Goal: Transaction & Acquisition: Purchase product/service

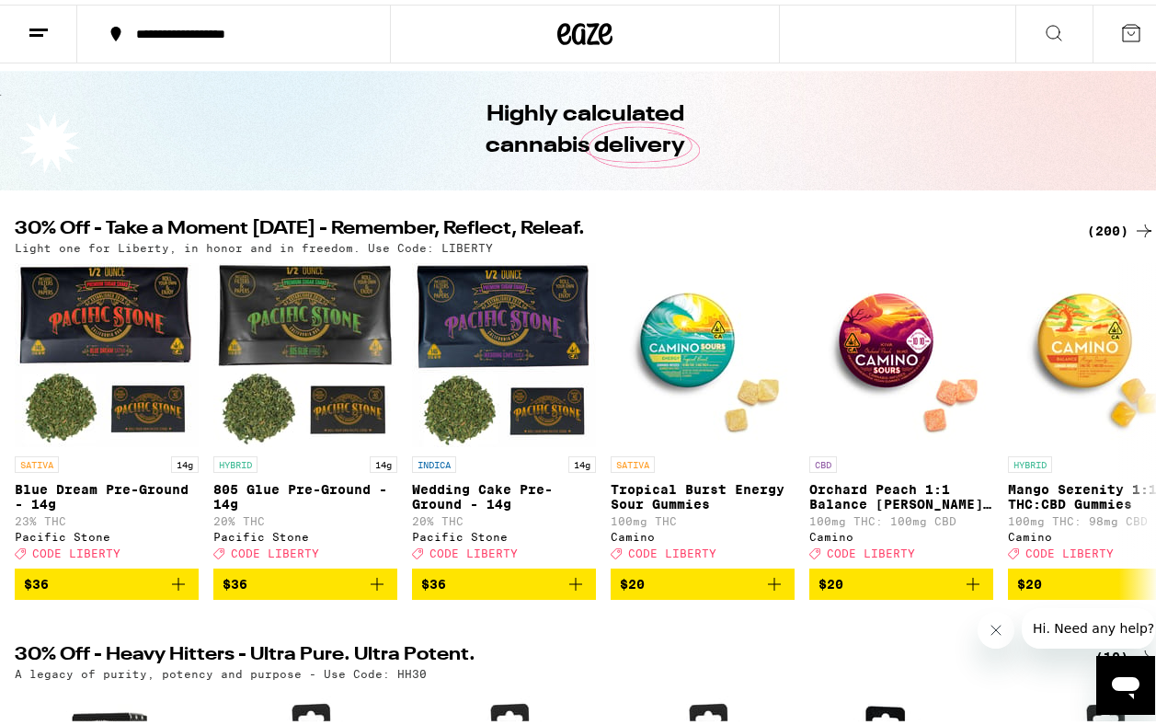
scroll to position [60, 0]
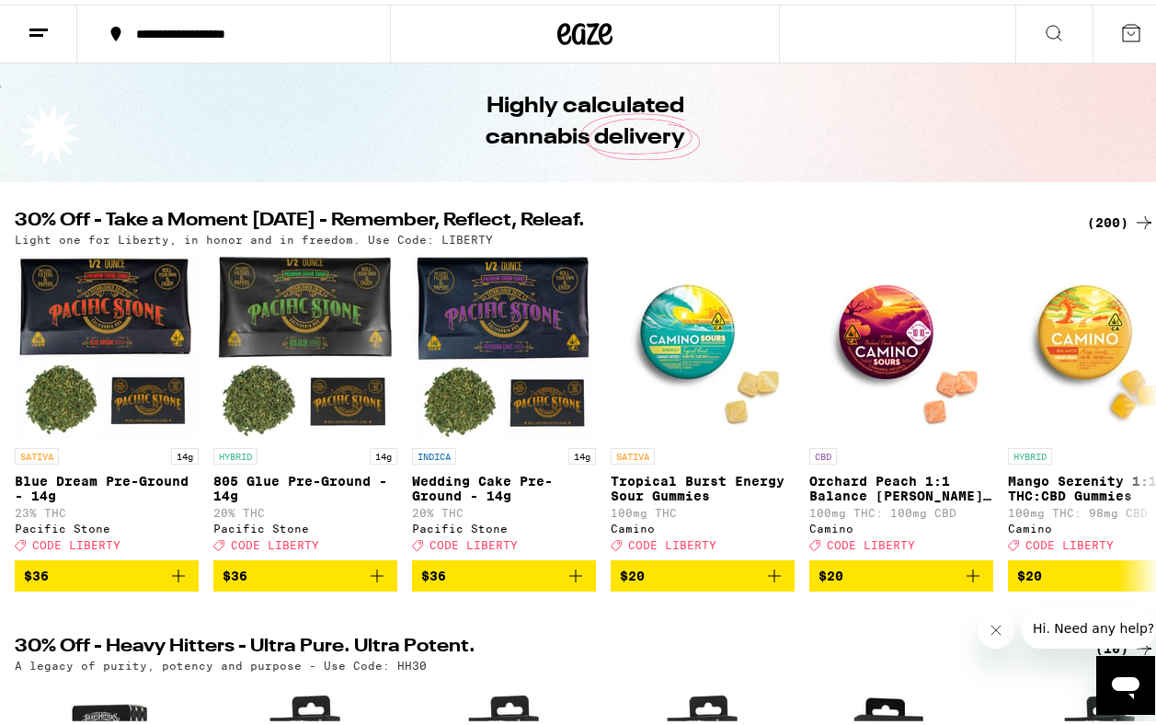
click at [1094, 217] on div "(200)" at bounding box center [1121, 218] width 68 height 22
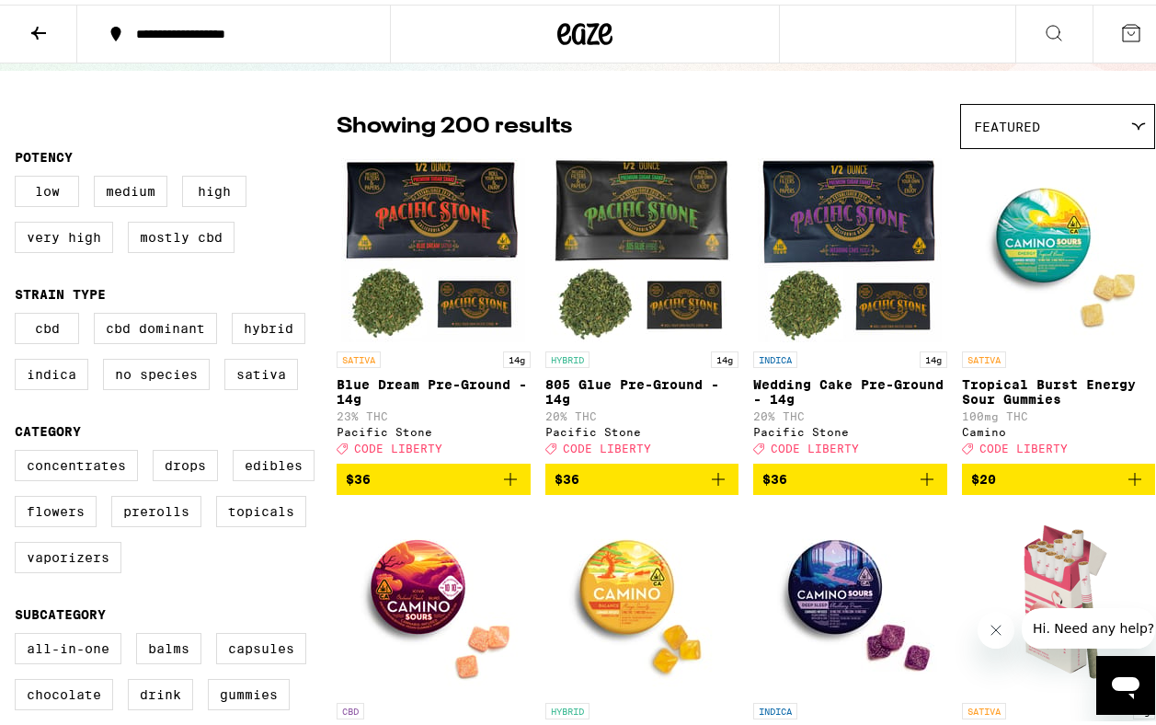
scroll to position [116, 0]
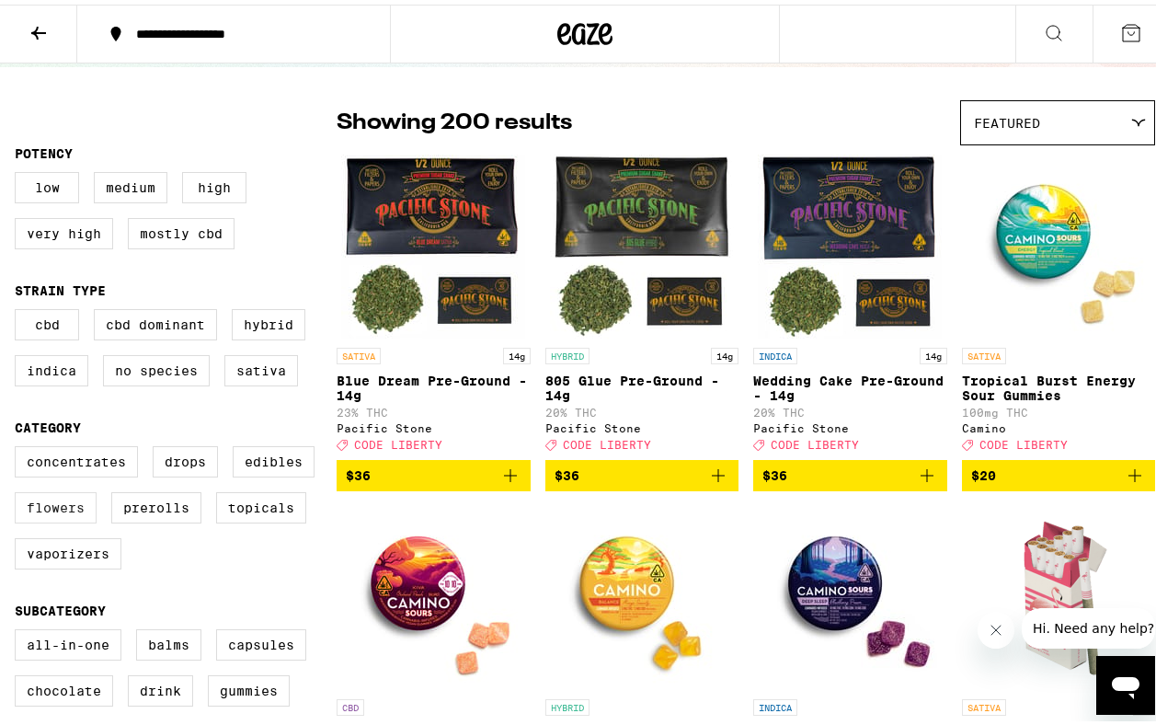
click at [69, 519] on label "Flowers" at bounding box center [56, 503] width 82 height 31
click at [19, 445] on input "Flowers" at bounding box center [18, 444] width 1 height 1
checkbox input "true"
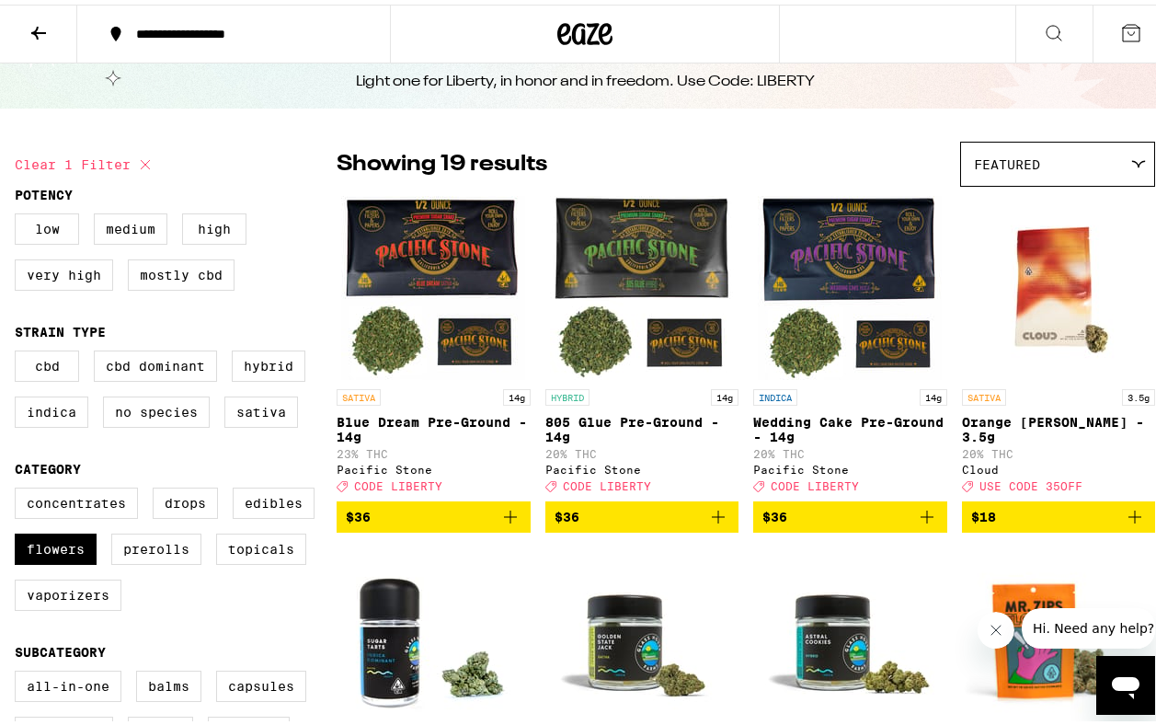
scroll to position [71, 0]
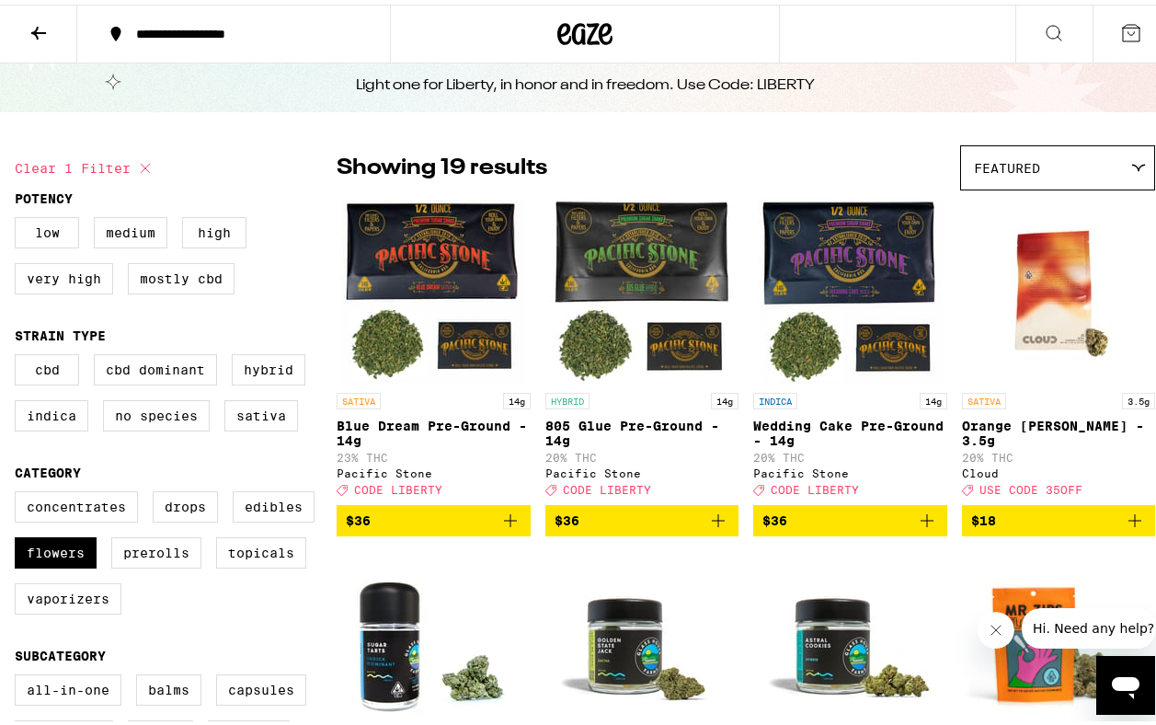
click at [1075, 168] on div "Featured" at bounding box center [1057, 163] width 193 height 43
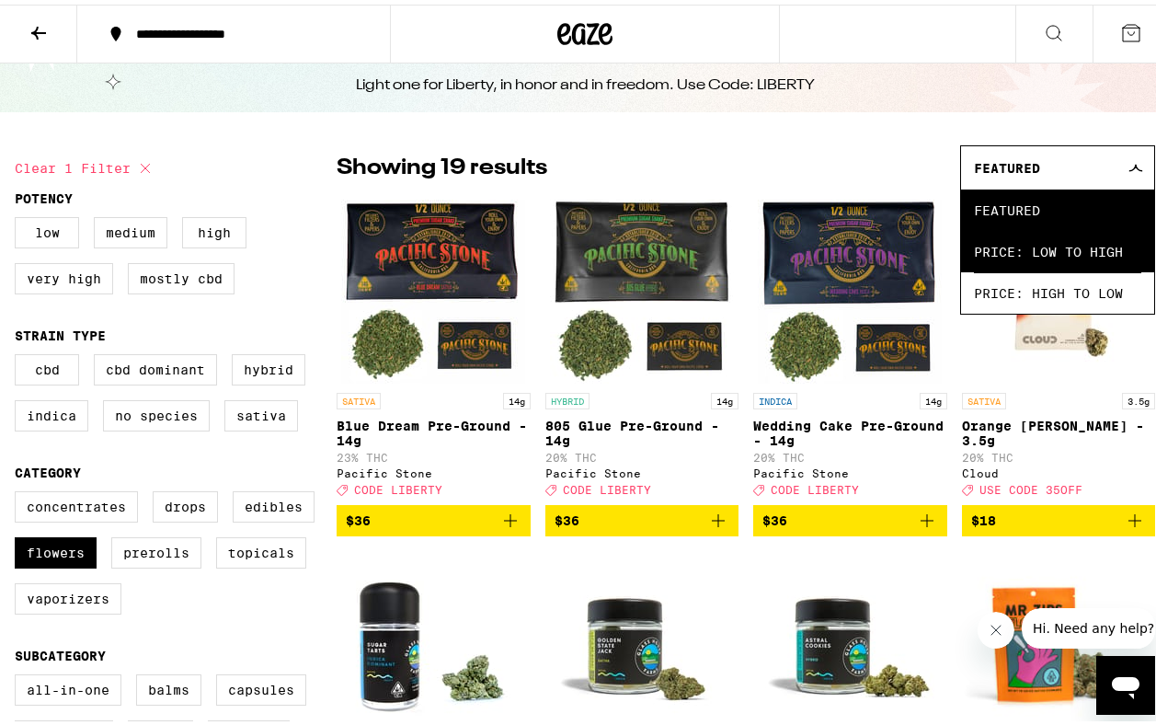
click at [1051, 253] on span "Price: Low to High" at bounding box center [1057, 246] width 167 height 41
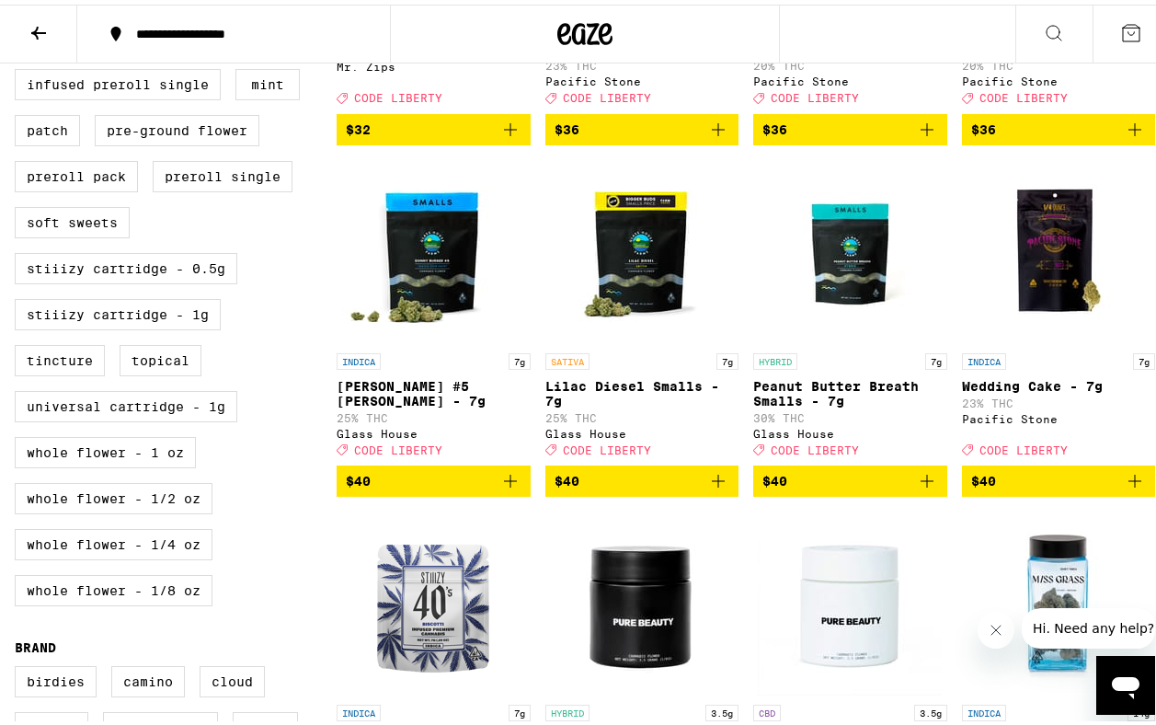
scroll to position [817, 0]
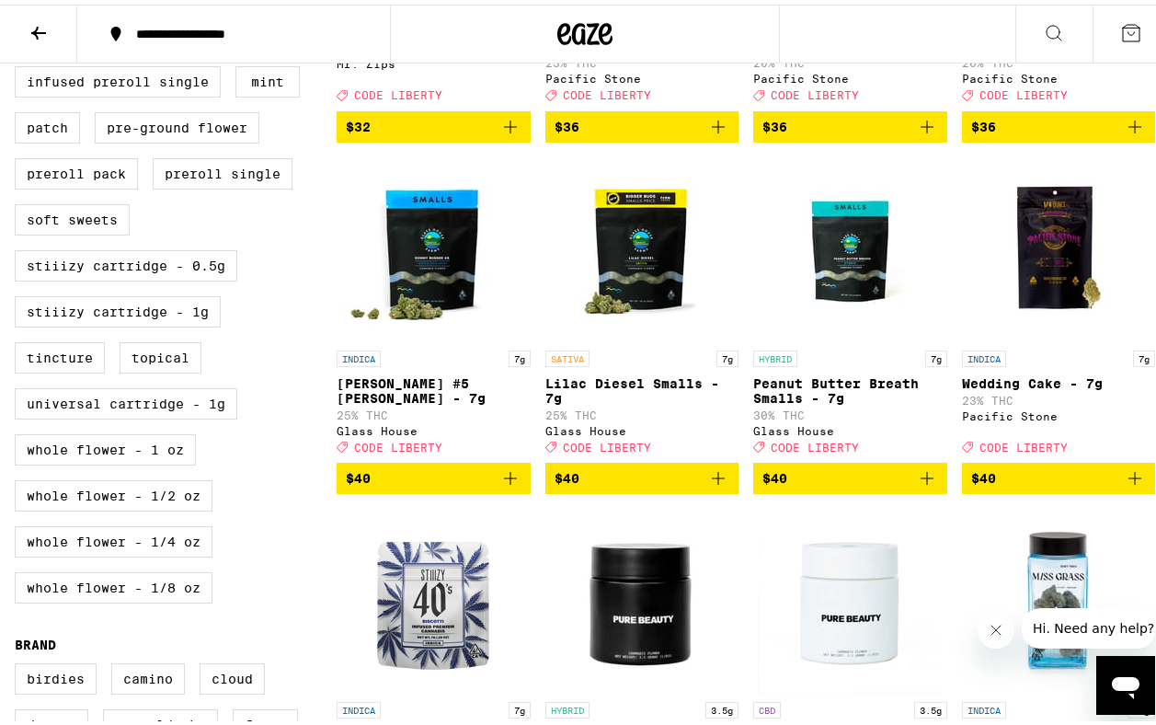
click at [916, 485] on icon "Add to bag" at bounding box center [927, 474] width 22 height 22
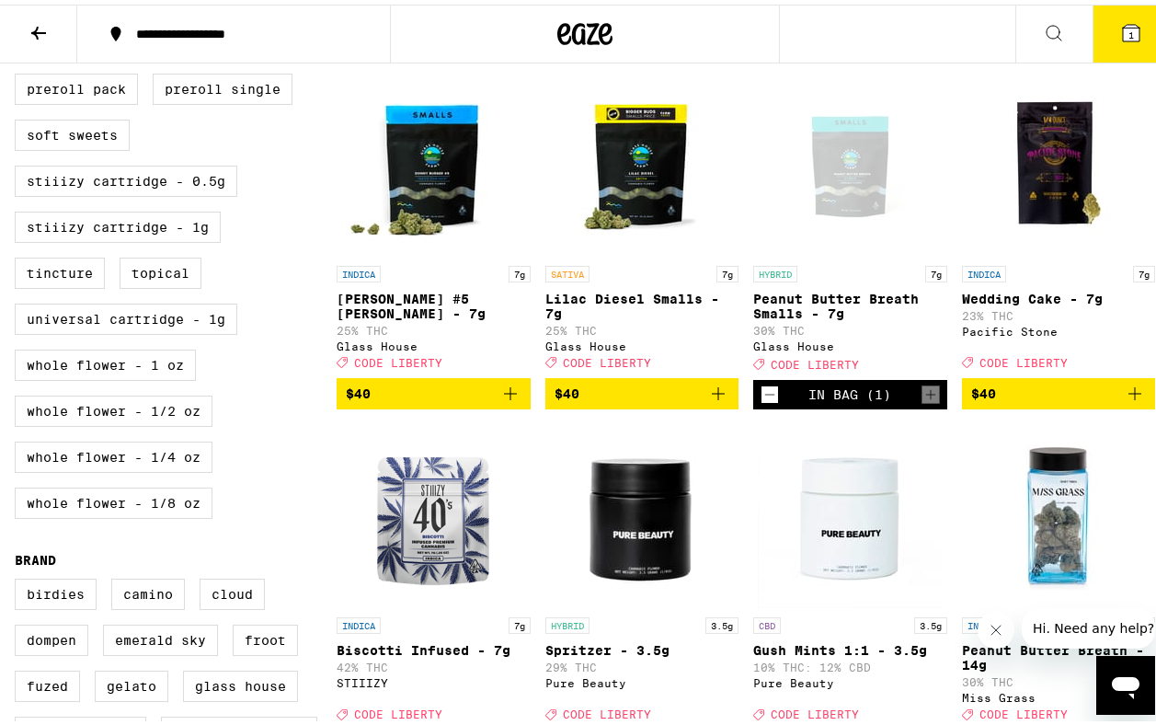
scroll to position [919, 0]
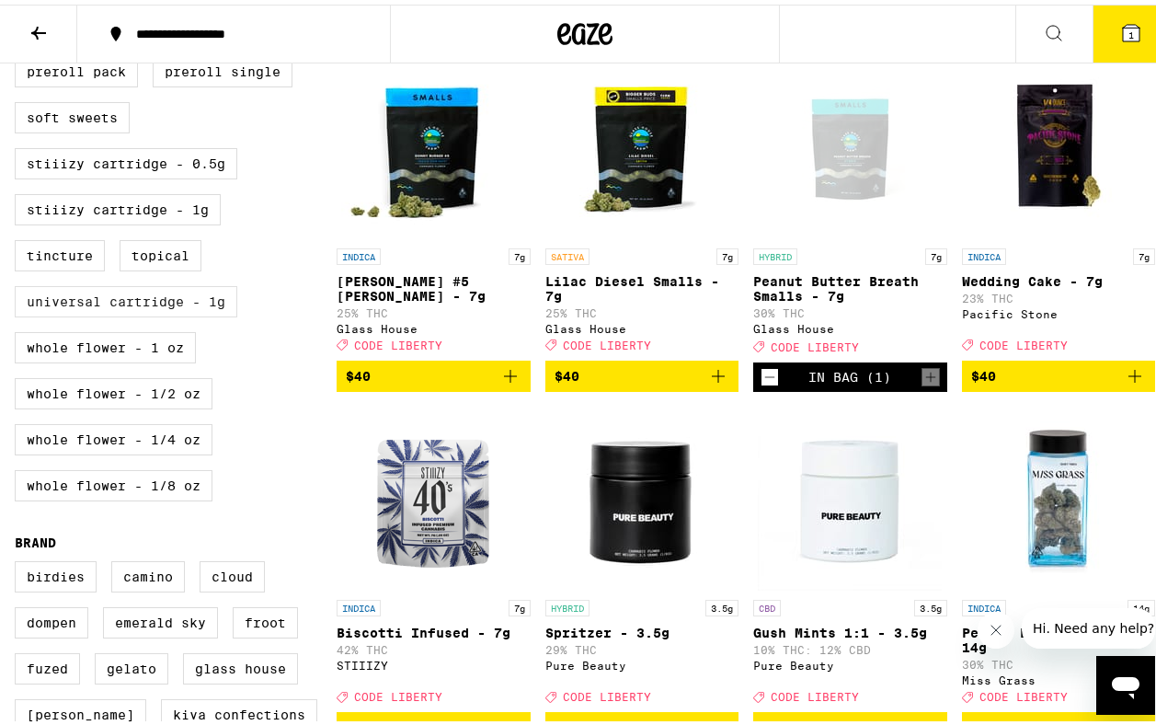
click at [176, 313] on label "Universal Cartridge - 1g" at bounding box center [126, 297] width 223 height 31
checkbox input "true"
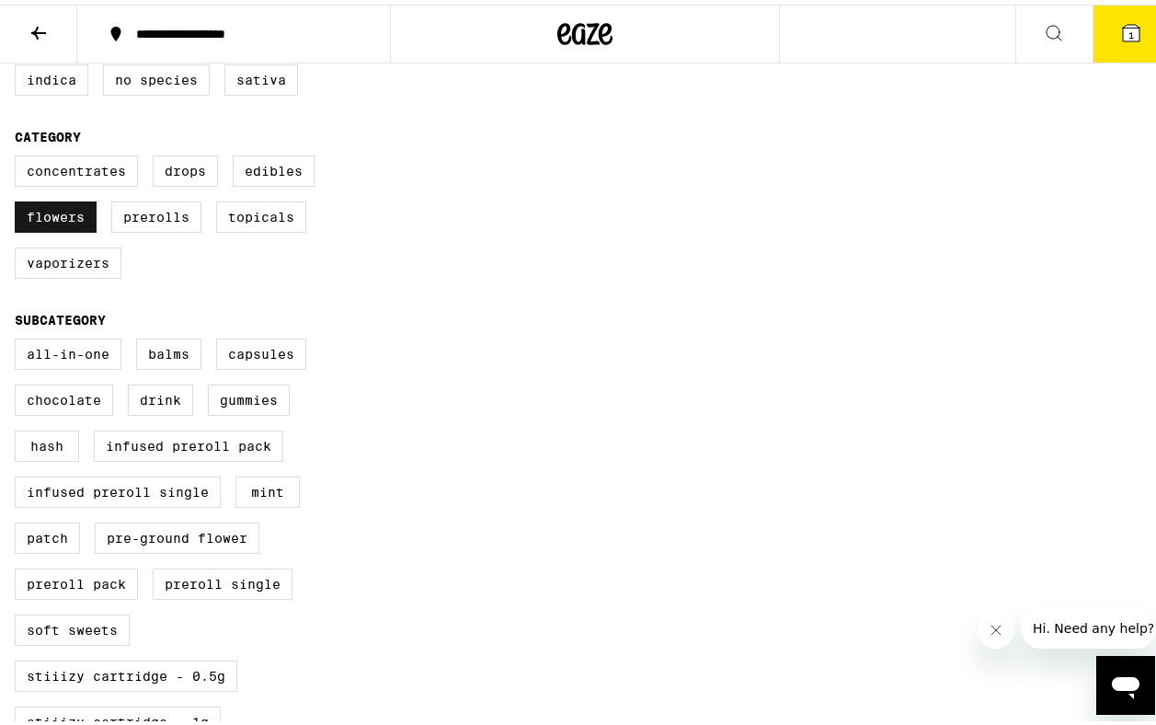
click at [51, 227] on label "Flowers" at bounding box center [56, 212] width 82 height 31
click at [19, 155] on input "Flowers" at bounding box center [18, 154] width 1 height 1
checkbox input "false"
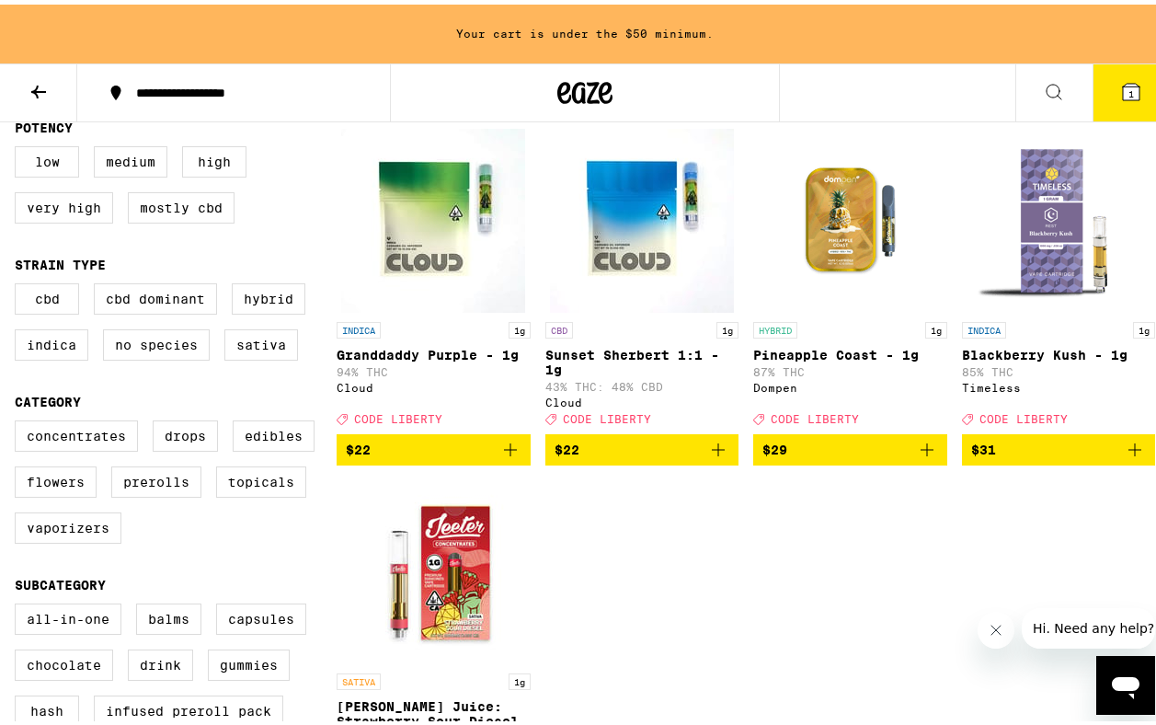
scroll to position [189, 0]
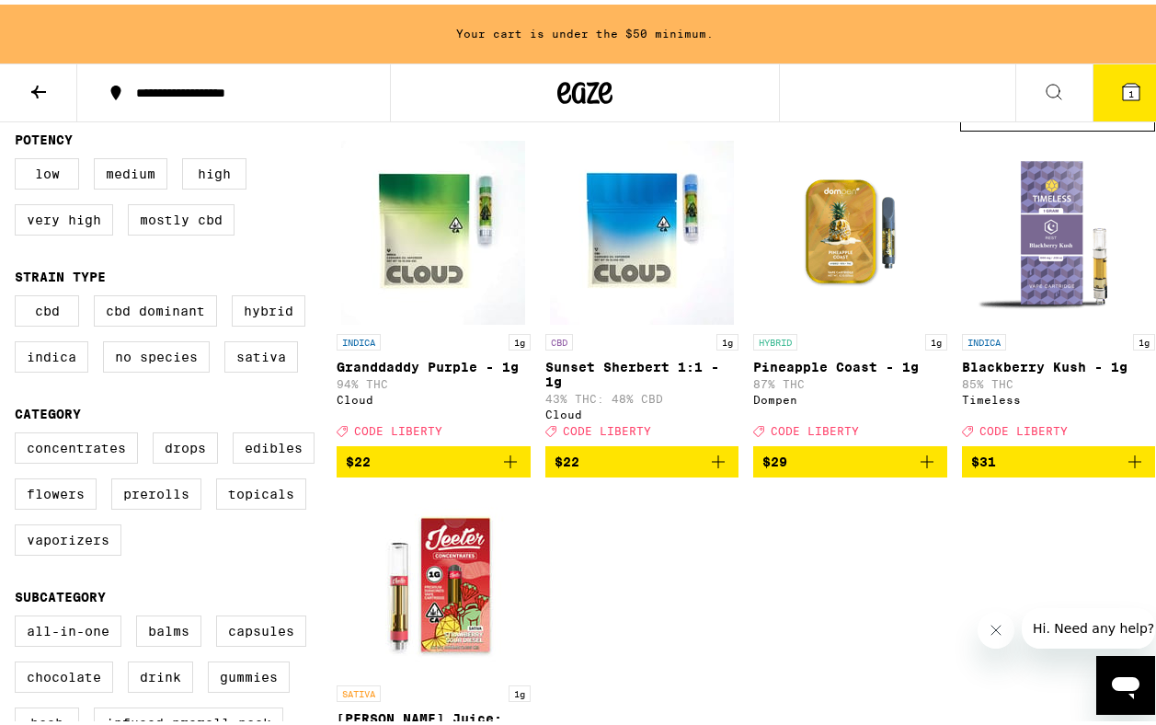
click at [917, 468] on icon "Add to bag" at bounding box center [927, 457] width 22 height 22
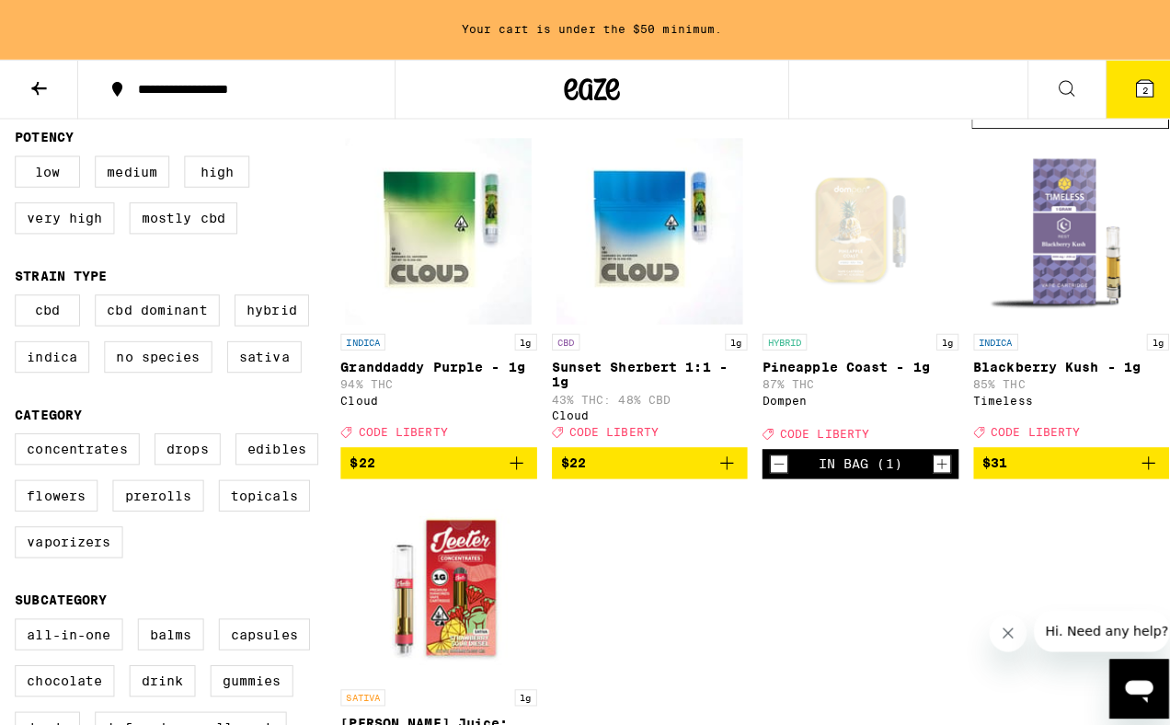
scroll to position [130, 0]
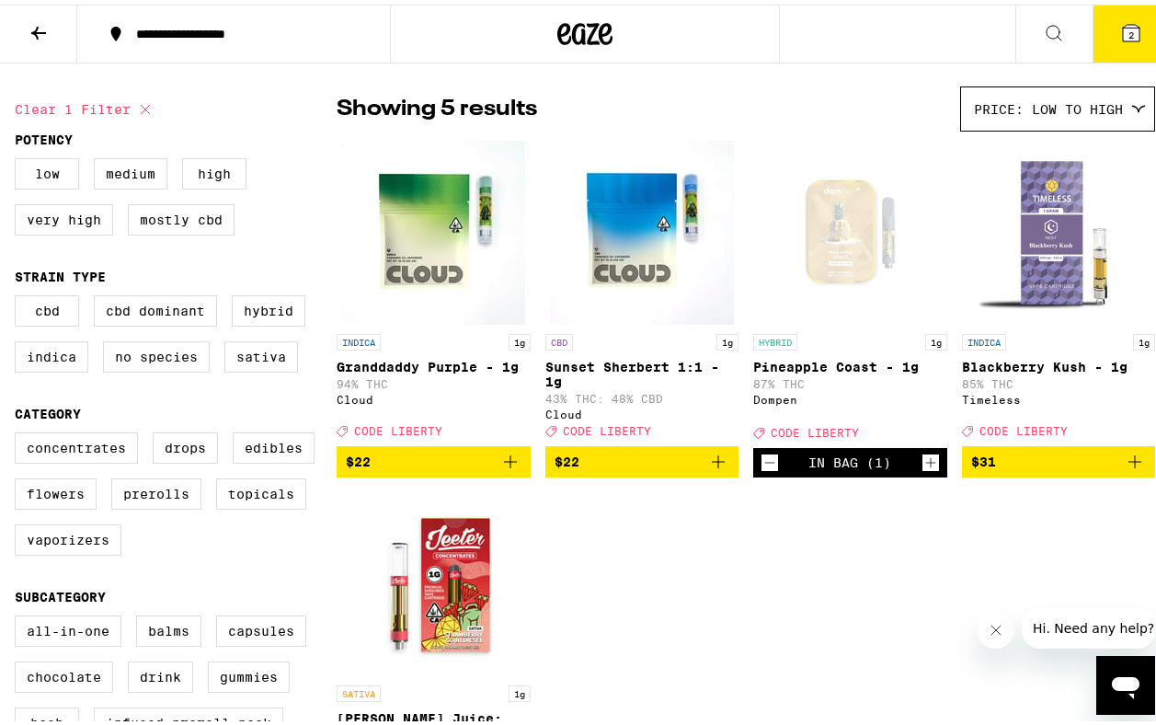
click at [1128, 23] on icon at bounding box center [1131, 28] width 22 height 22
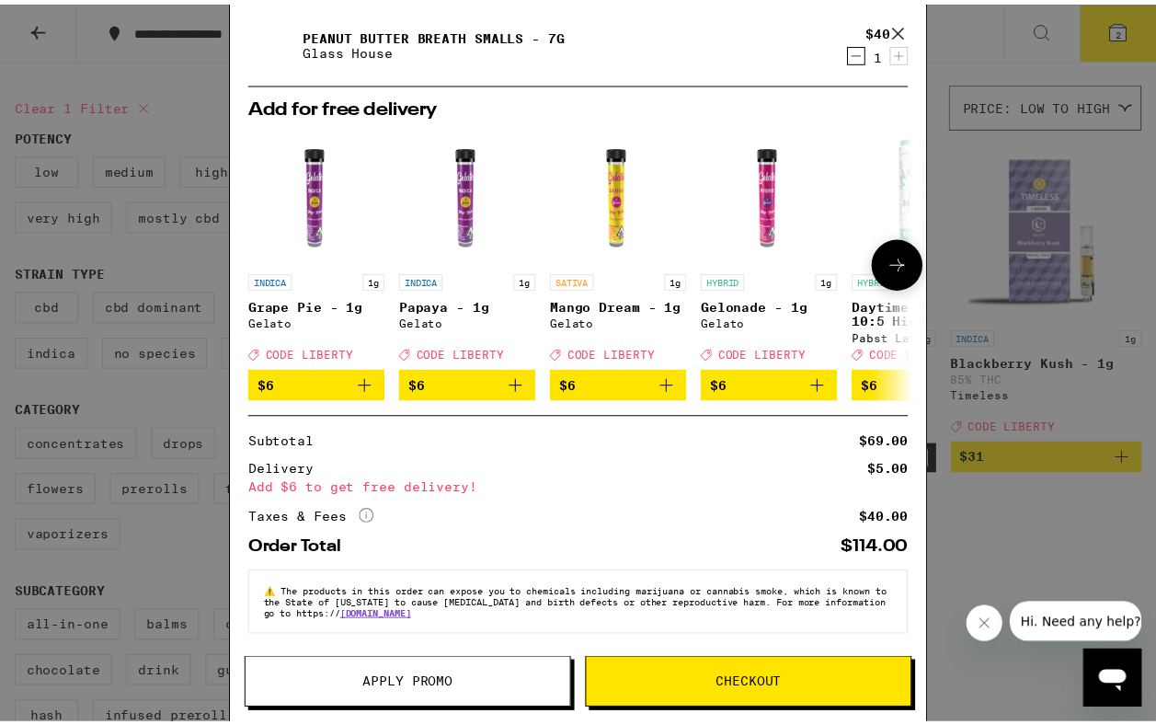
scroll to position [123, 0]
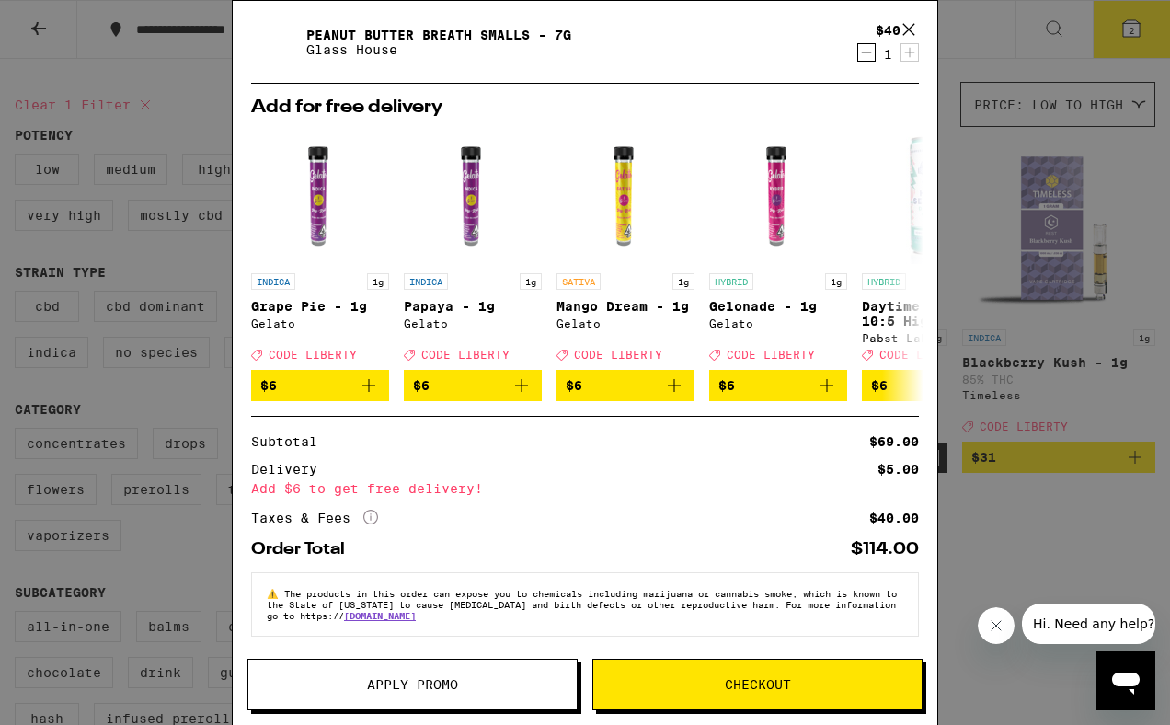
click at [440, 681] on span "Apply Promo" at bounding box center [412, 684] width 91 height 13
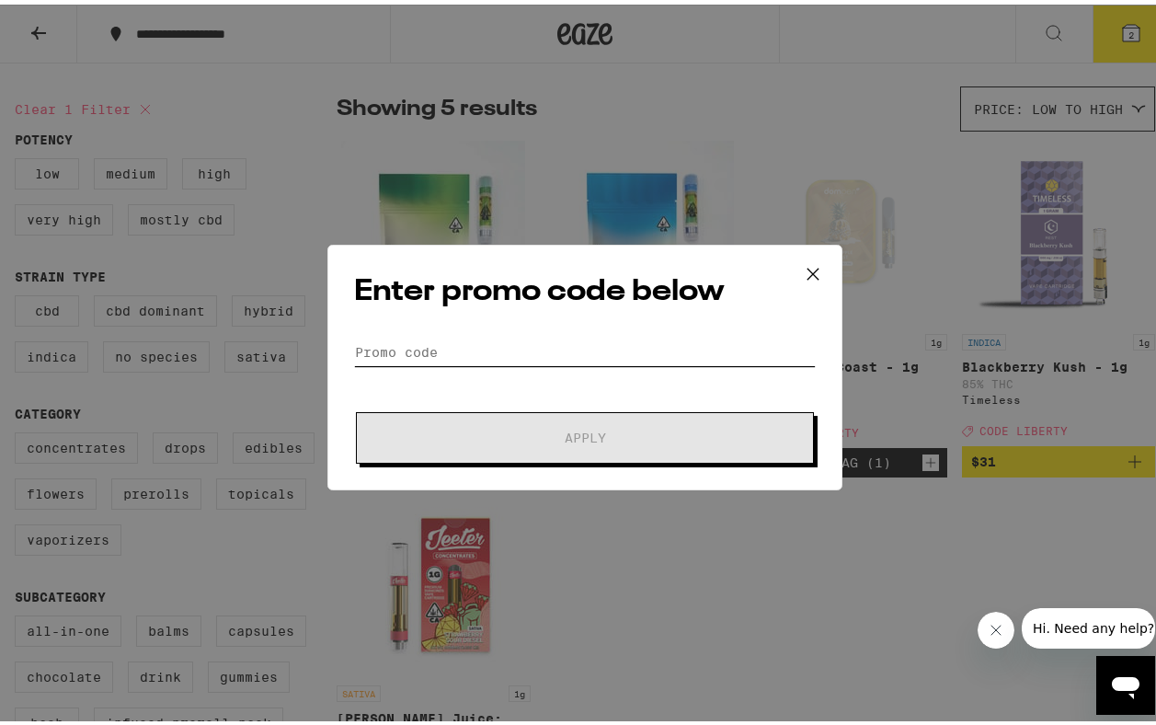
click at [393, 350] on input "Promo Code" at bounding box center [585, 348] width 462 height 28
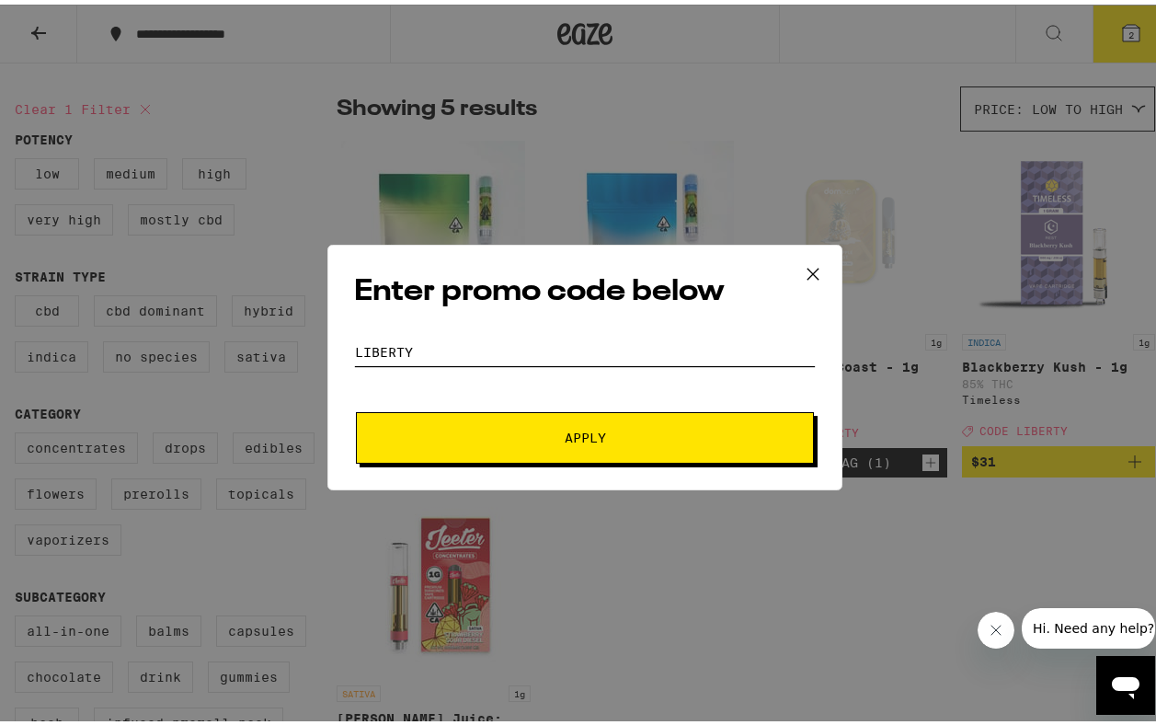
type input "liberty"
click at [556, 452] on button "Apply" at bounding box center [585, 434] width 458 height 52
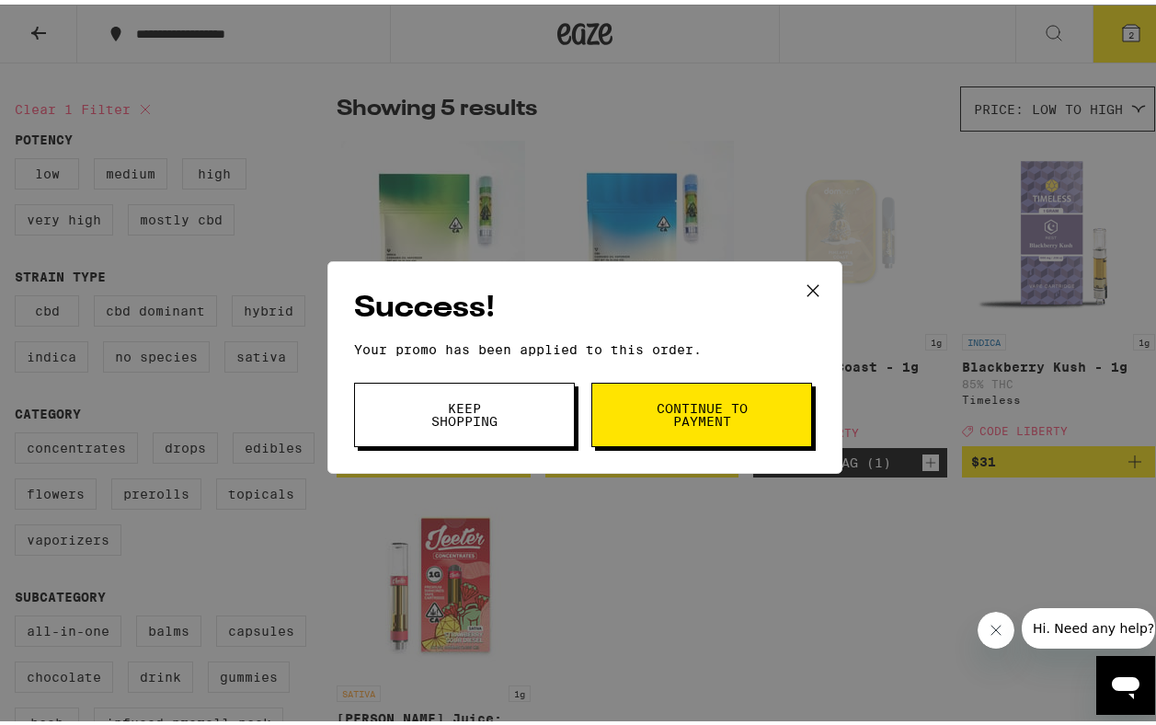
click at [761, 415] on button "Continue to payment" at bounding box center [702, 410] width 221 height 64
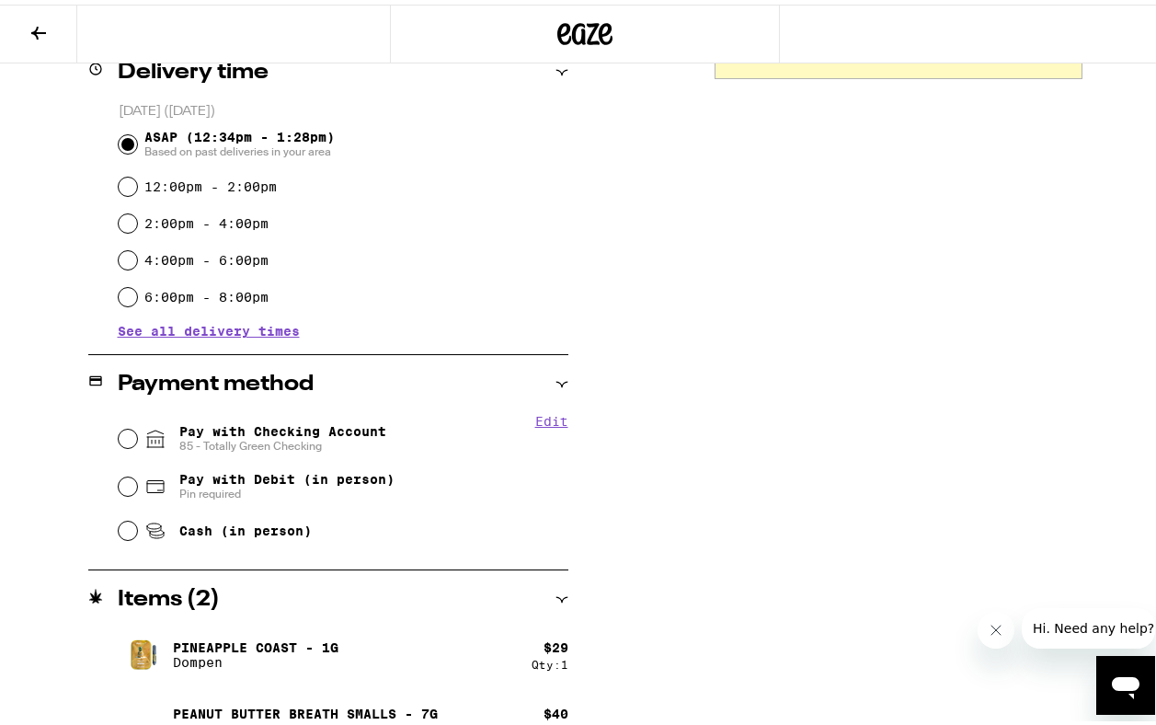
scroll to position [509, 0]
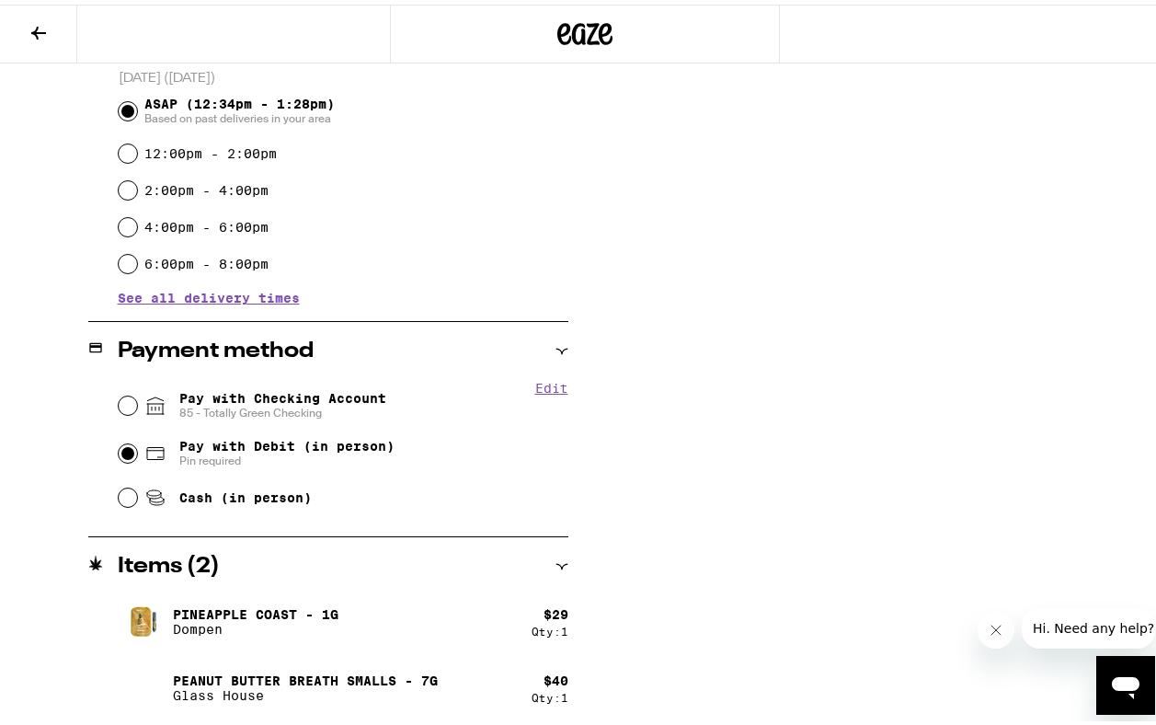
click at [122, 445] on input "Pay with Debit (in person) Pin required" at bounding box center [128, 449] width 18 height 18
radio input "true"
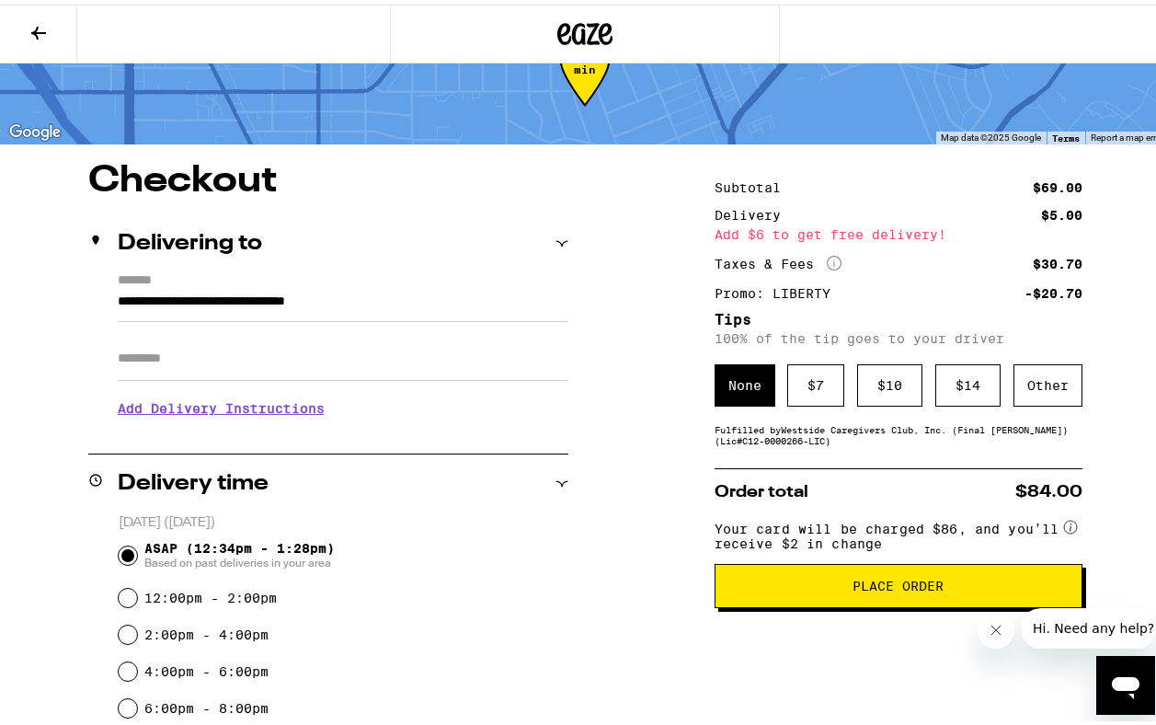
scroll to position [65, 0]
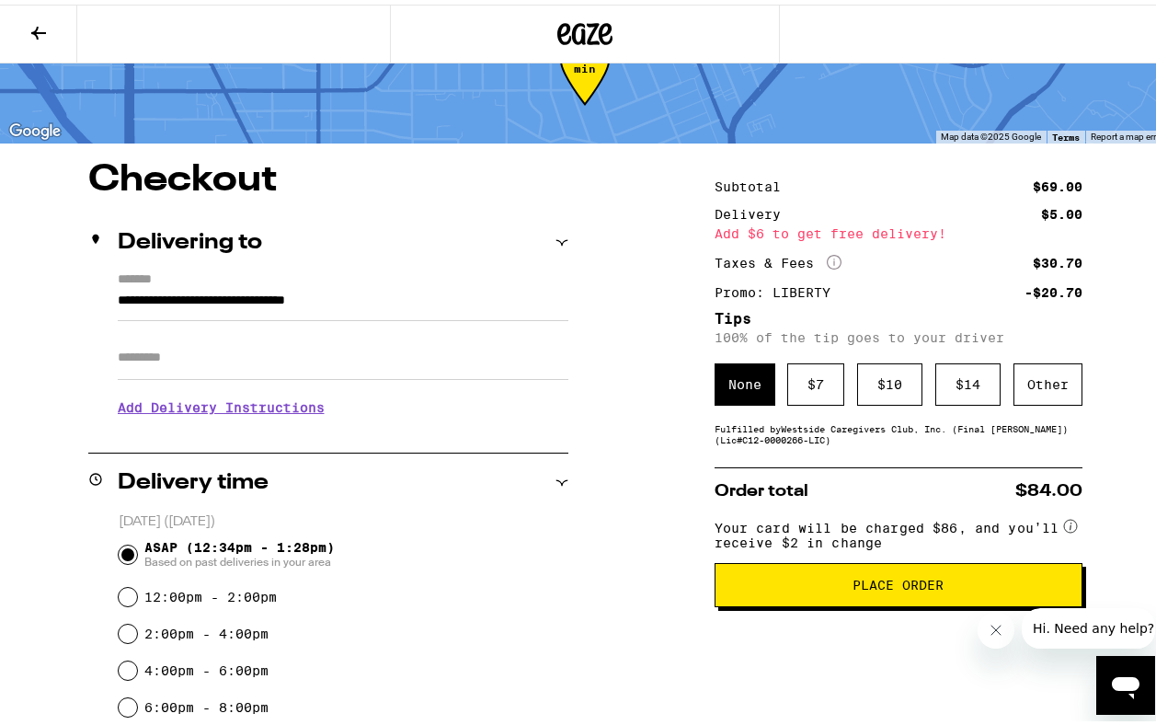
click at [303, 408] on h3 "Add Delivery Instructions" at bounding box center [343, 403] width 451 height 42
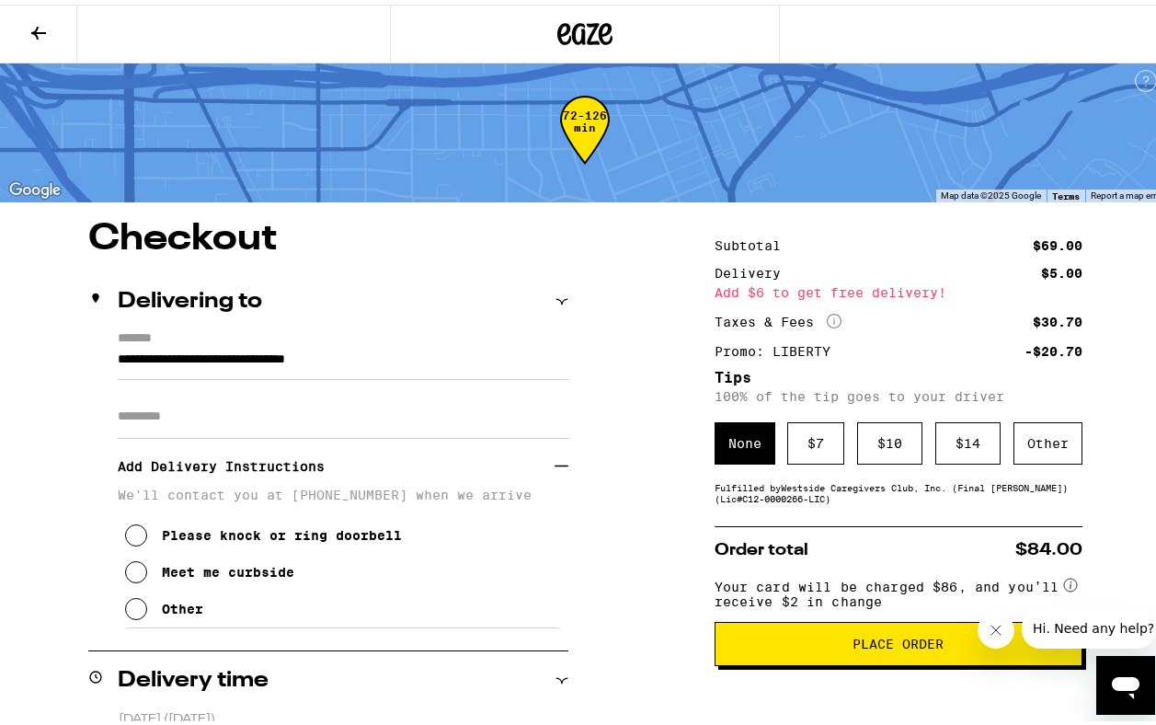
scroll to position [0, 0]
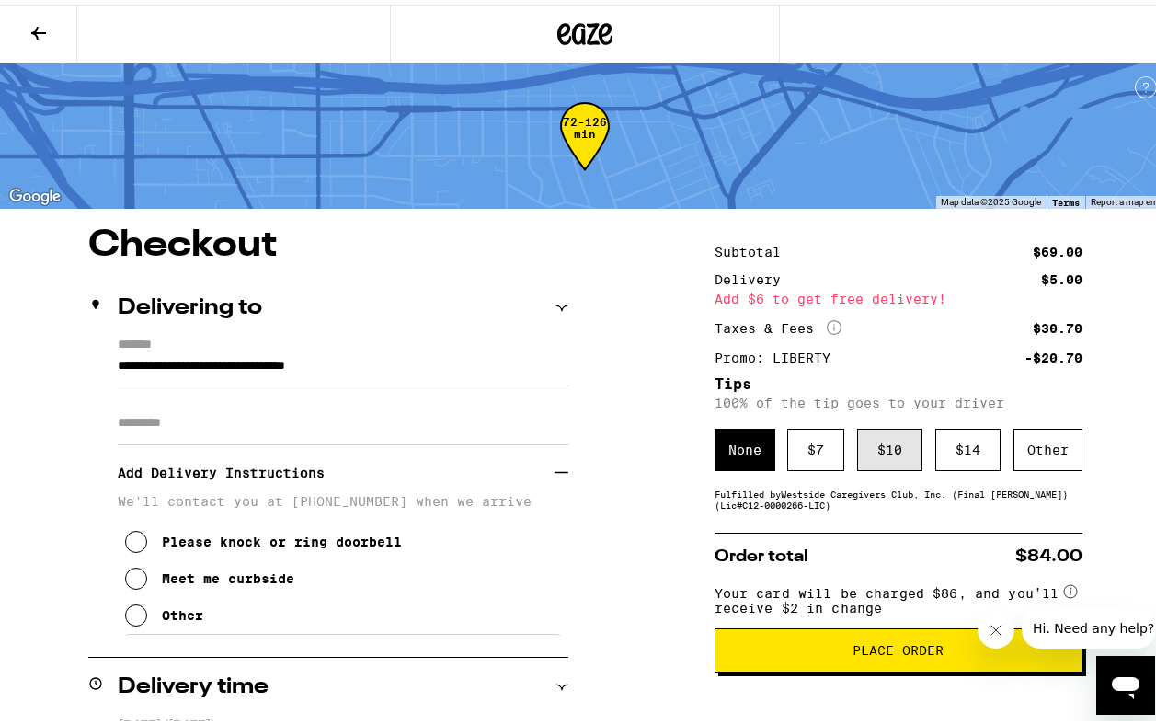
click at [890, 452] on div "$ 10" at bounding box center [889, 445] width 65 height 42
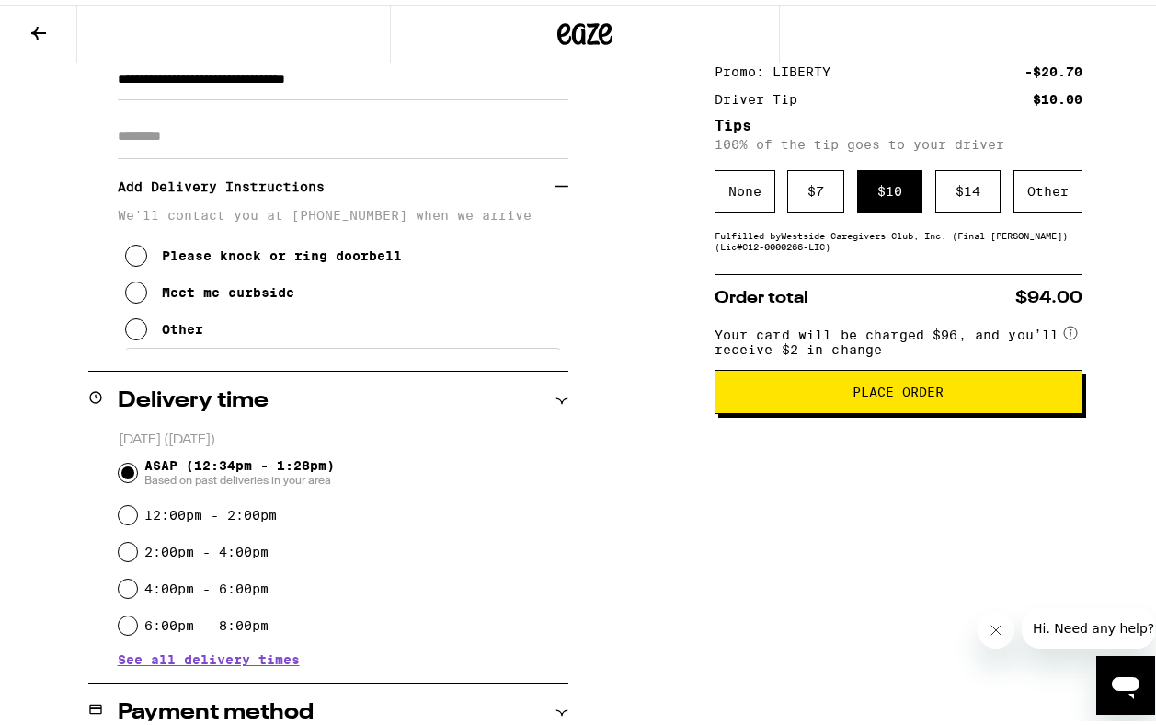
scroll to position [312, 0]
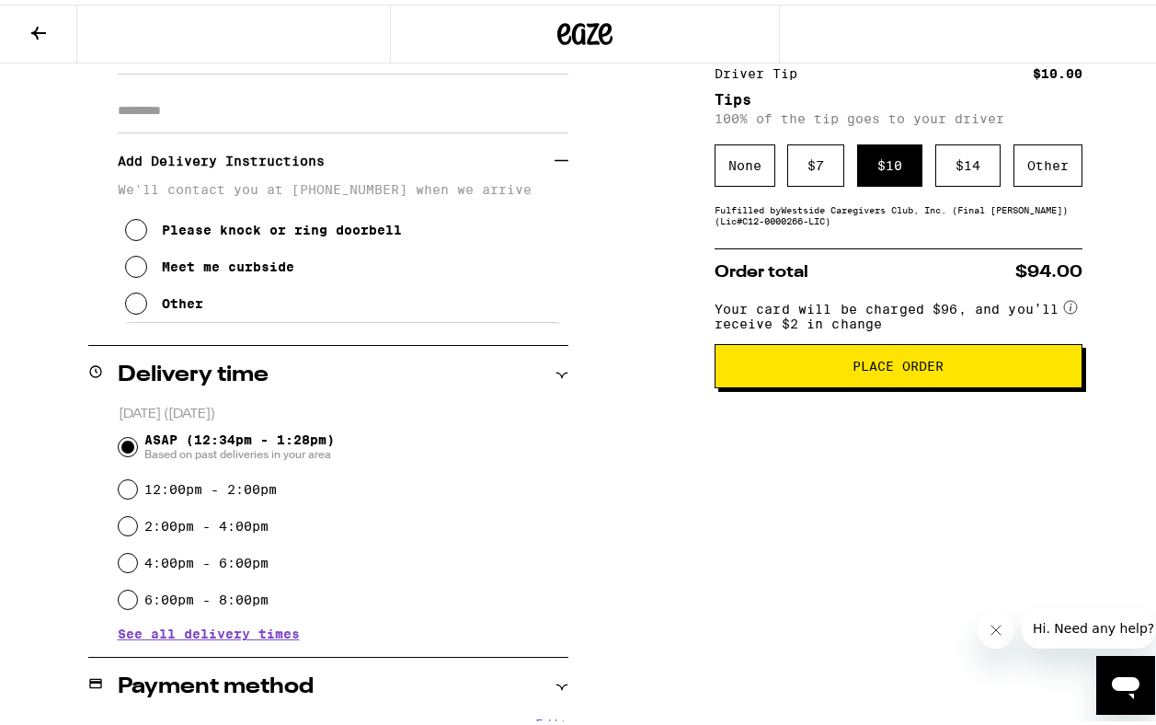
click at [954, 368] on span "Place Order" at bounding box center [898, 361] width 337 height 13
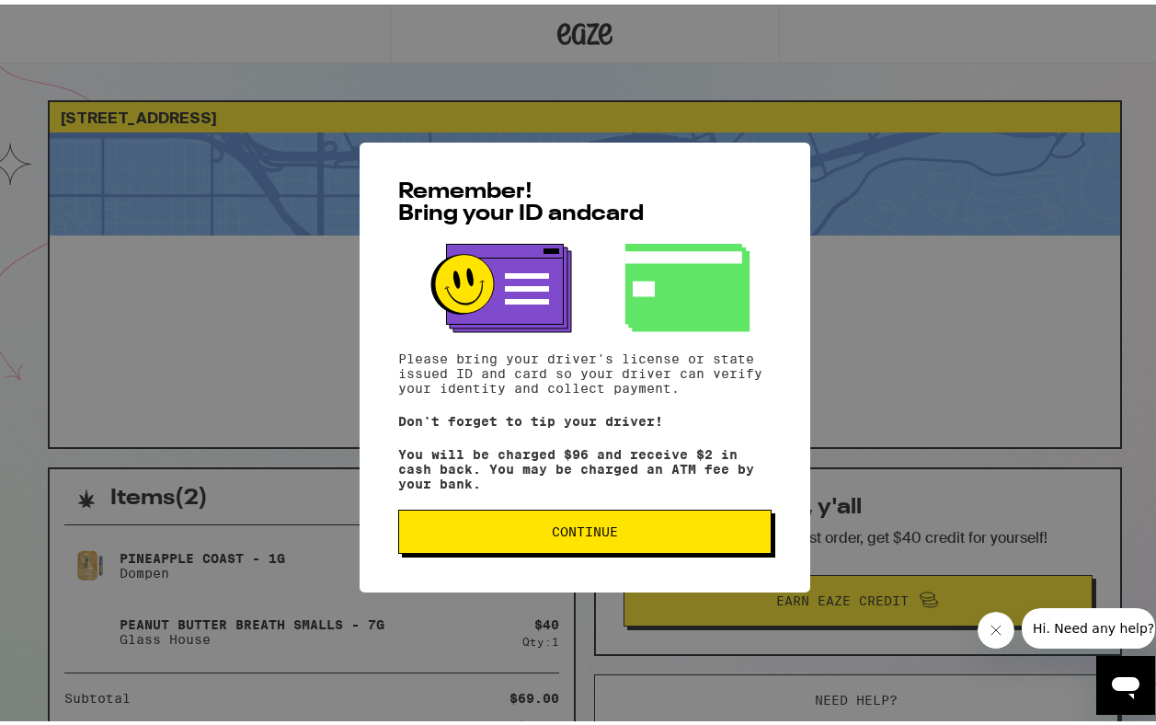
click at [492, 534] on span "Continue" at bounding box center [585, 527] width 342 height 13
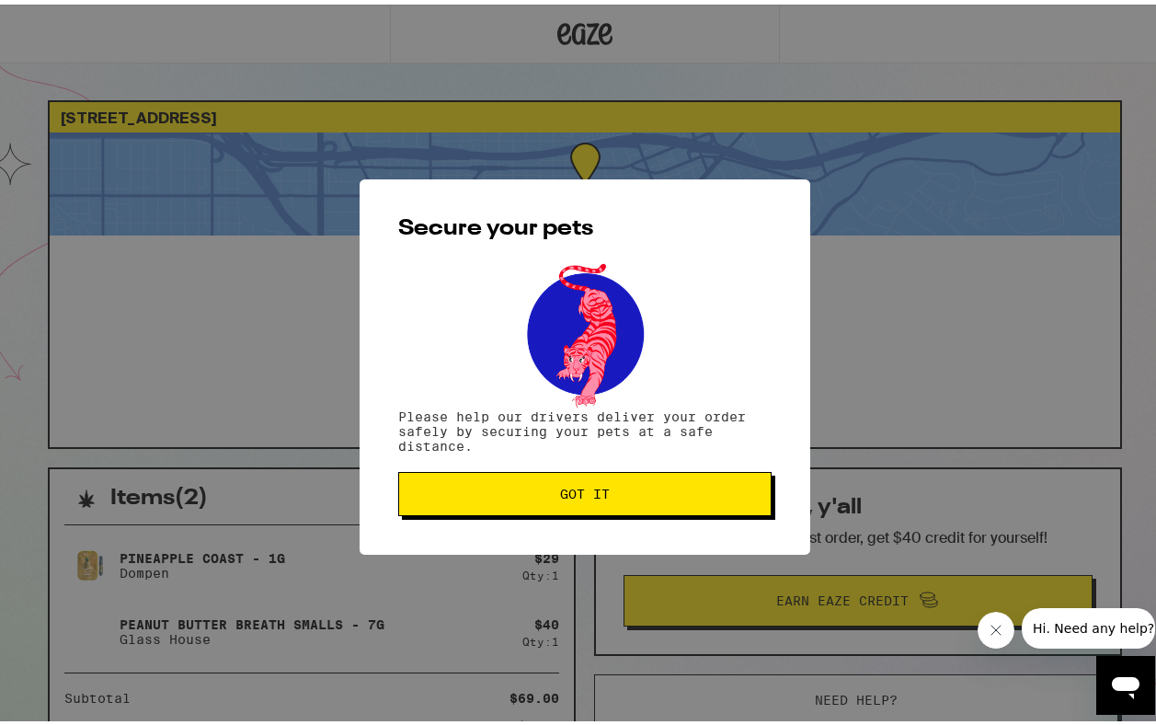
click at [561, 493] on span "Got it" at bounding box center [585, 489] width 50 height 13
